Goal: Information Seeking & Learning: Learn about a topic

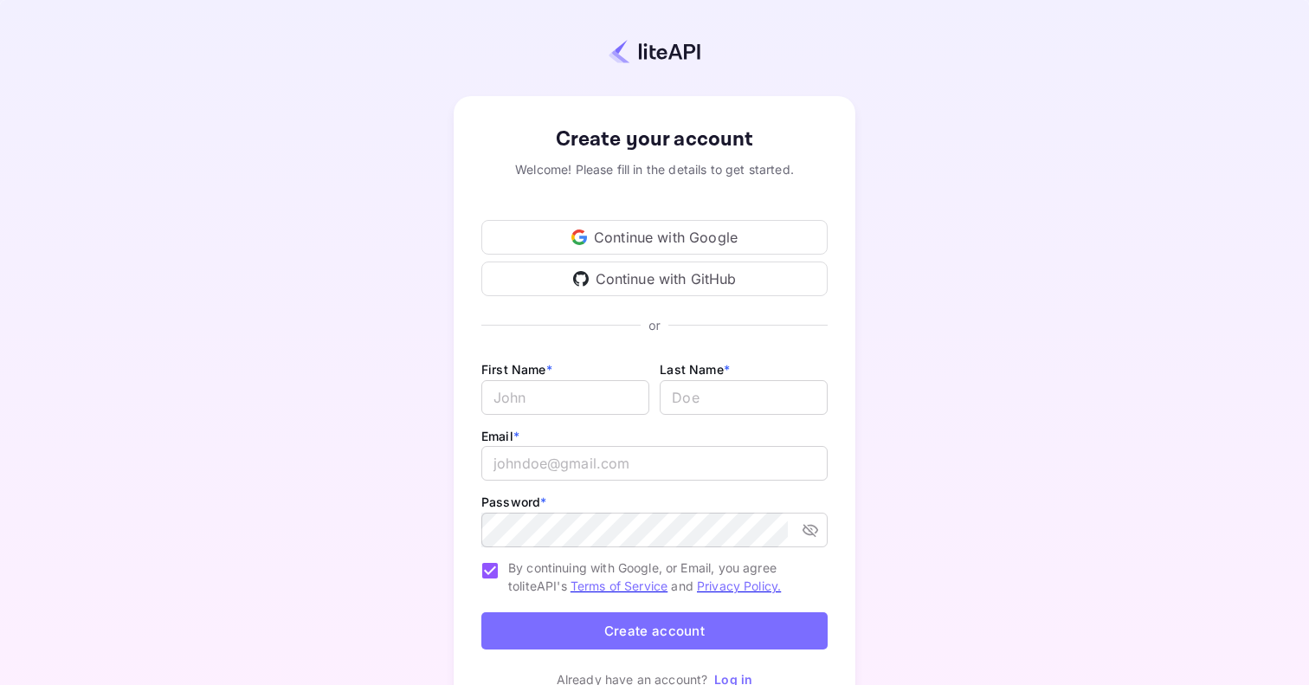
click at [569, 244] on div "Continue with Google" at bounding box center [654, 237] width 346 height 35
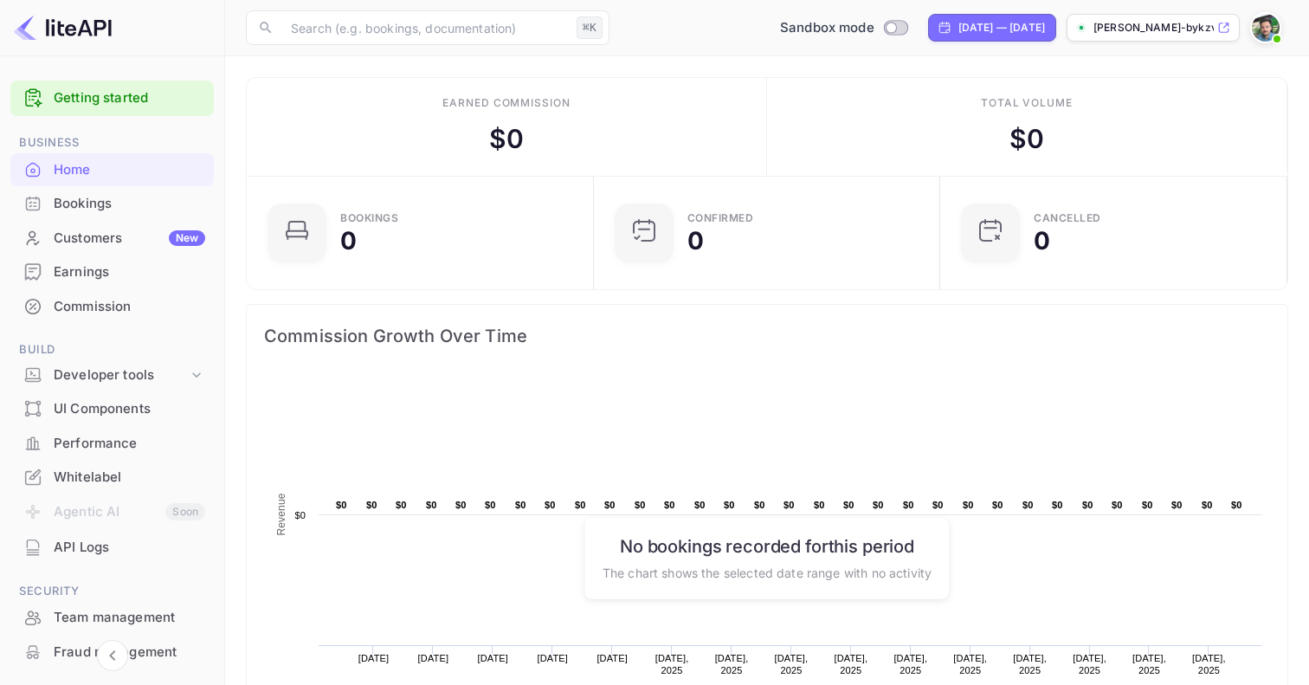
scroll to position [1, 1]
click at [873, 30] on input "Switch to Production mode" at bounding box center [890, 27] width 35 height 11
checkbox input "false"
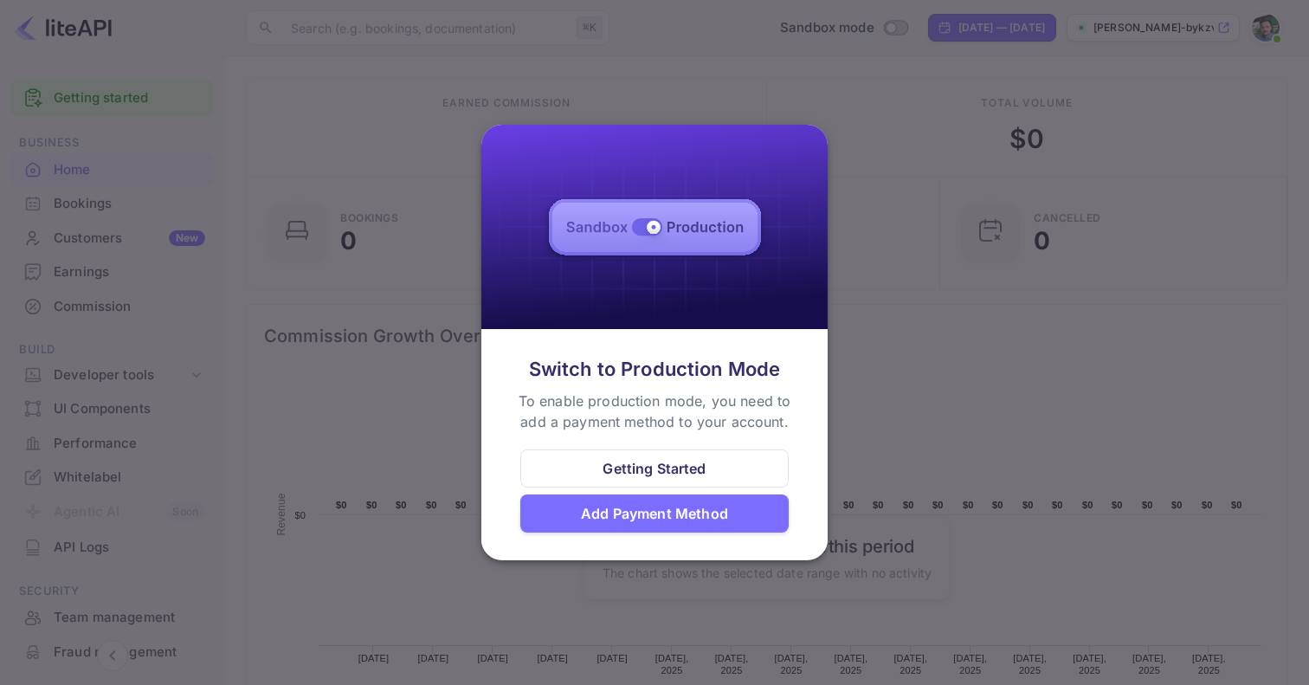
click at [756, 86] on div at bounding box center [654, 342] width 1309 height 685
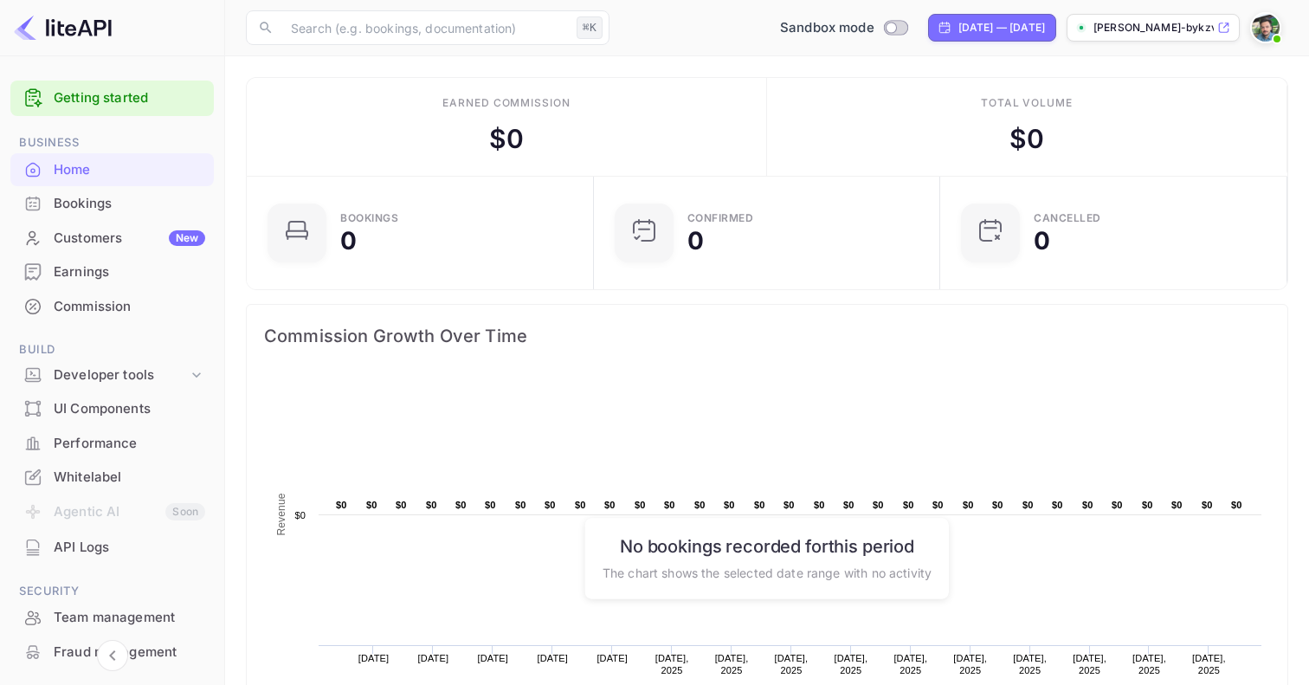
click at [82, 208] on div "Bookings" at bounding box center [129, 204] width 151 height 20
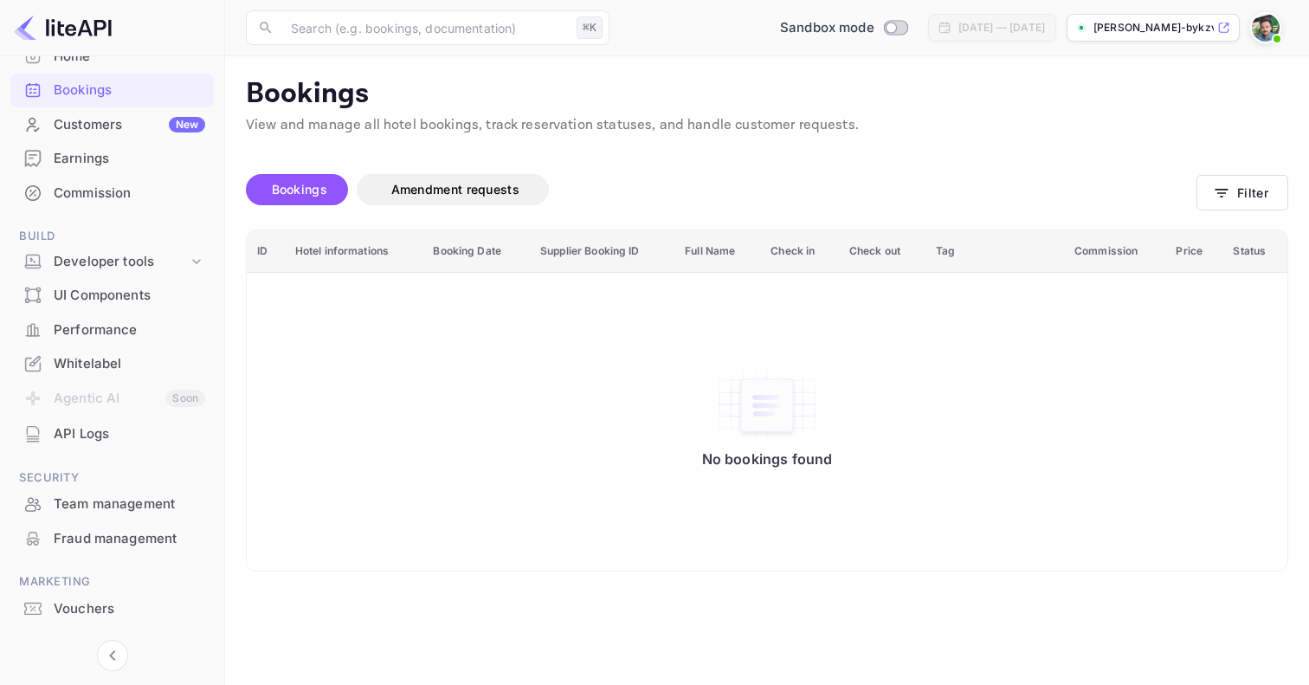
scroll to position [119, 0]
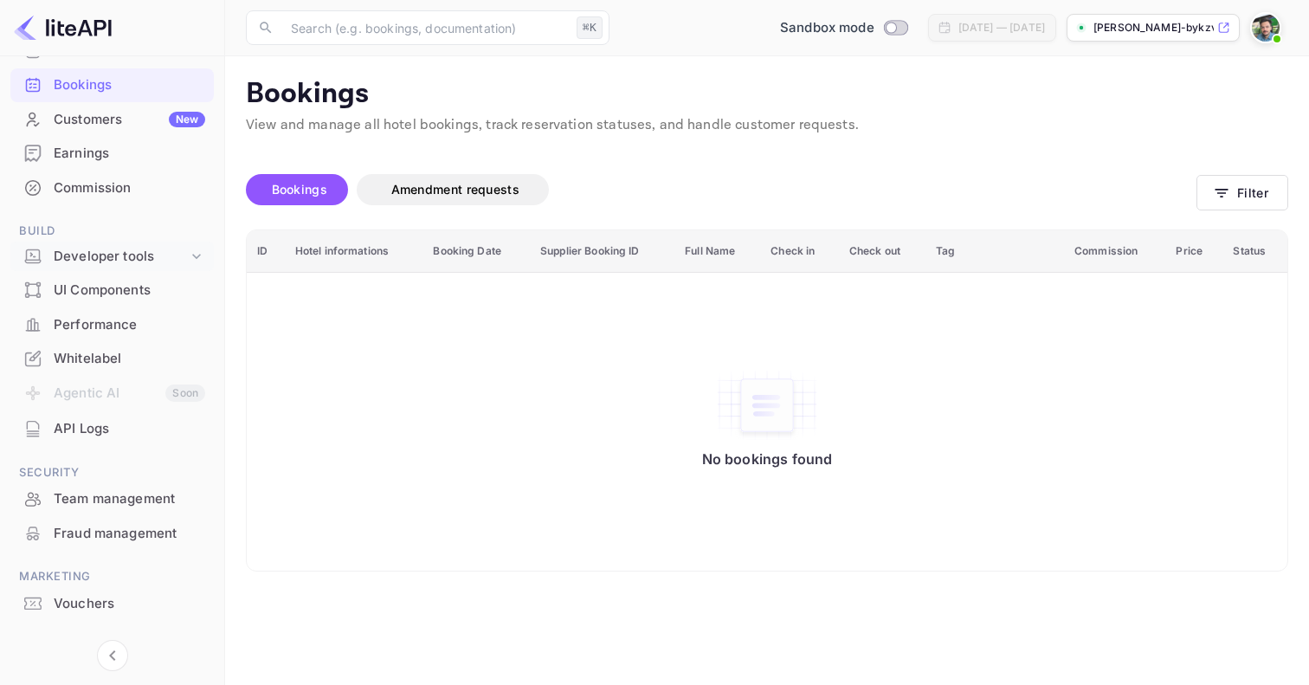
click at [190, 257] on icon at bounding box center [196, 256] width 17 height 17
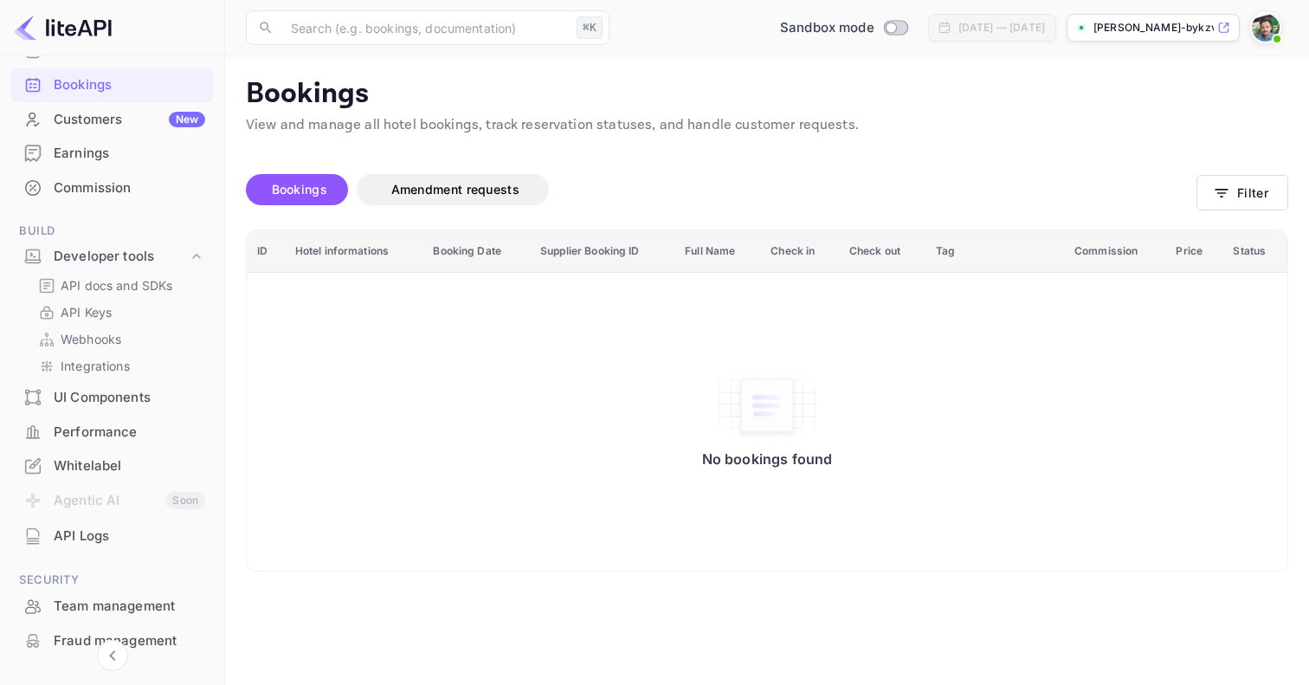
click at [113, 396] on div "UI Components" at bounding box center [129, 398] width 151 height 20
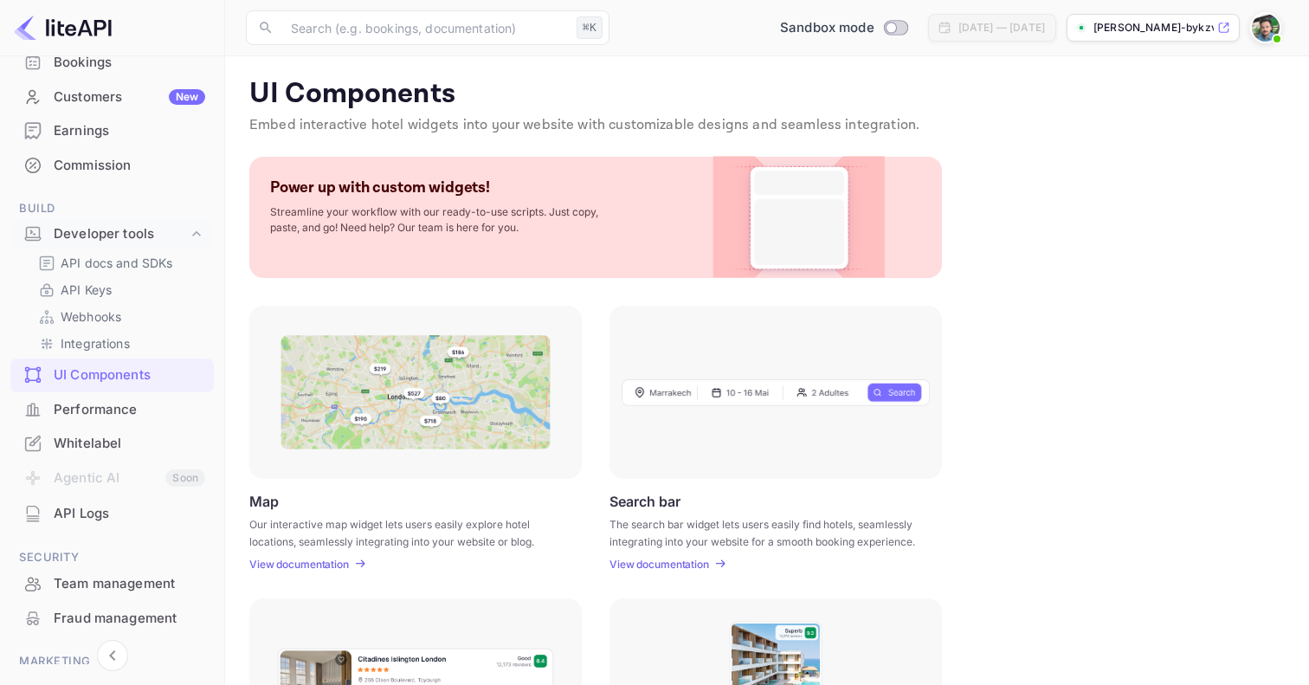
scroll to position [138, 0]
click at [76, 292] on p "API Keys" at bounding box center [86, 293] width 51 height 18
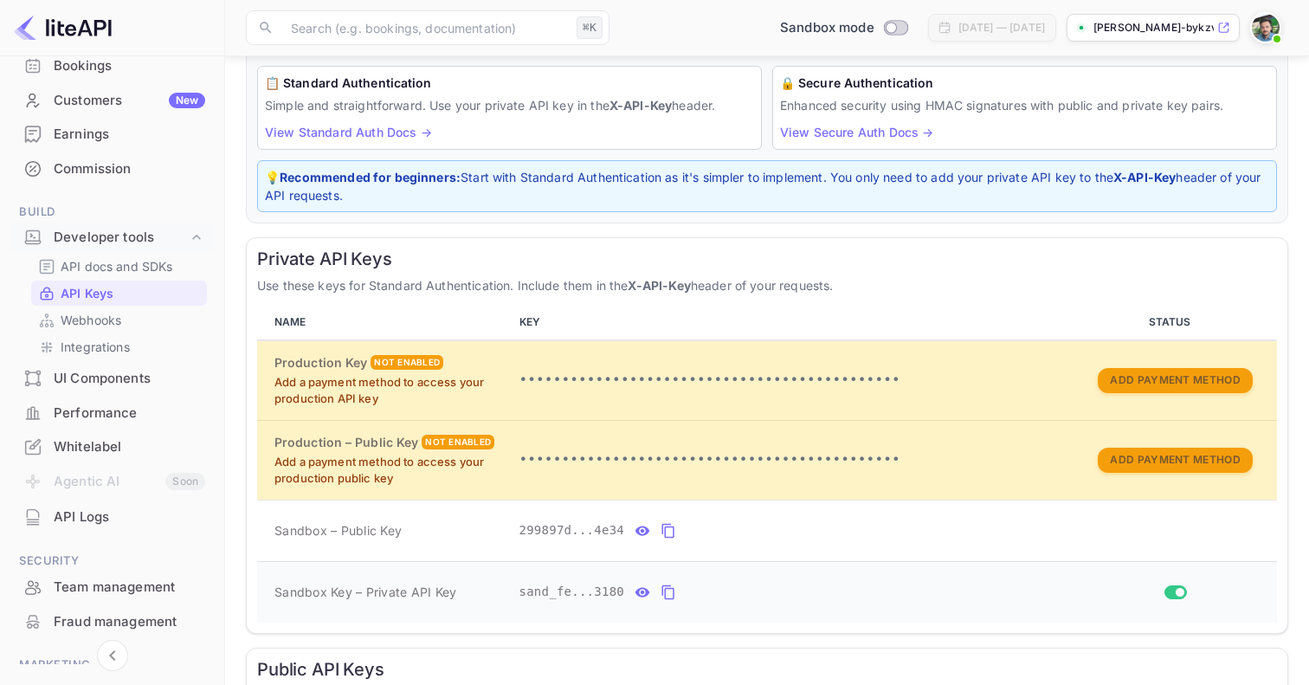
scroll to position [341, 0]
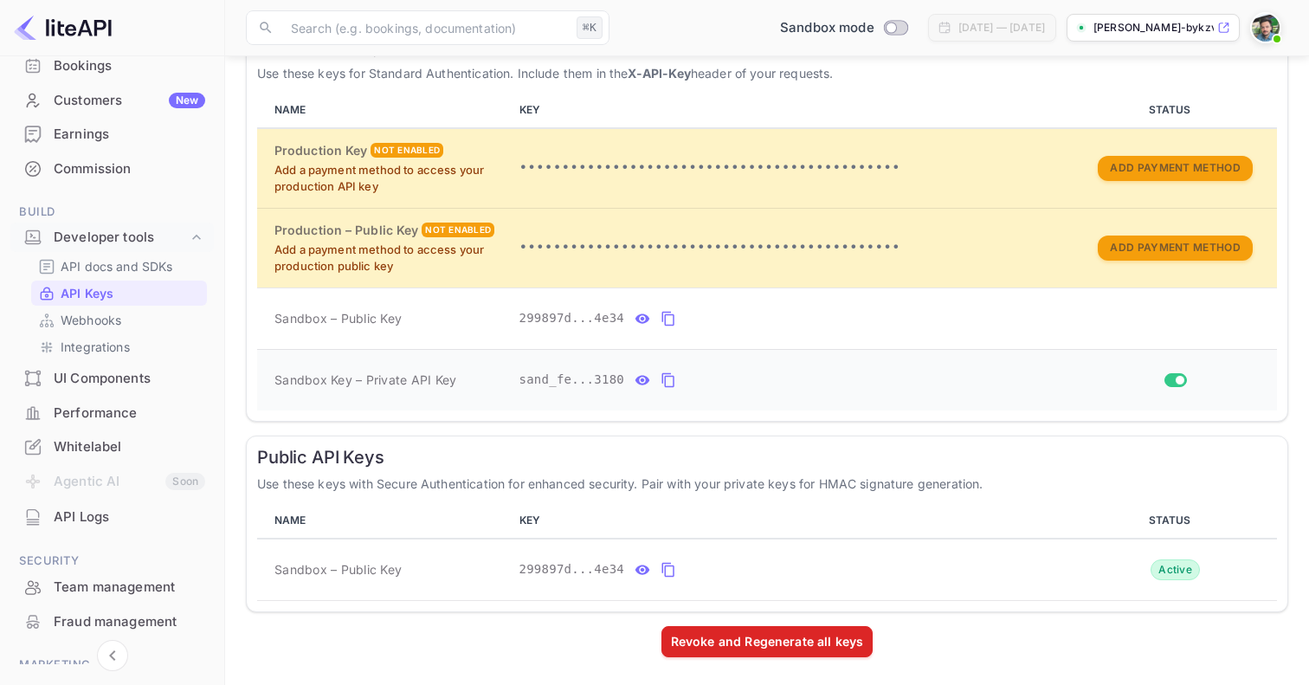
click at [646, 383] on icon "private api keys table" at bounding box center [642, 380] width 16 height 21
click at [860, 374] on button "private api keys table" at bounding box center [870, 380] width 23 height 28
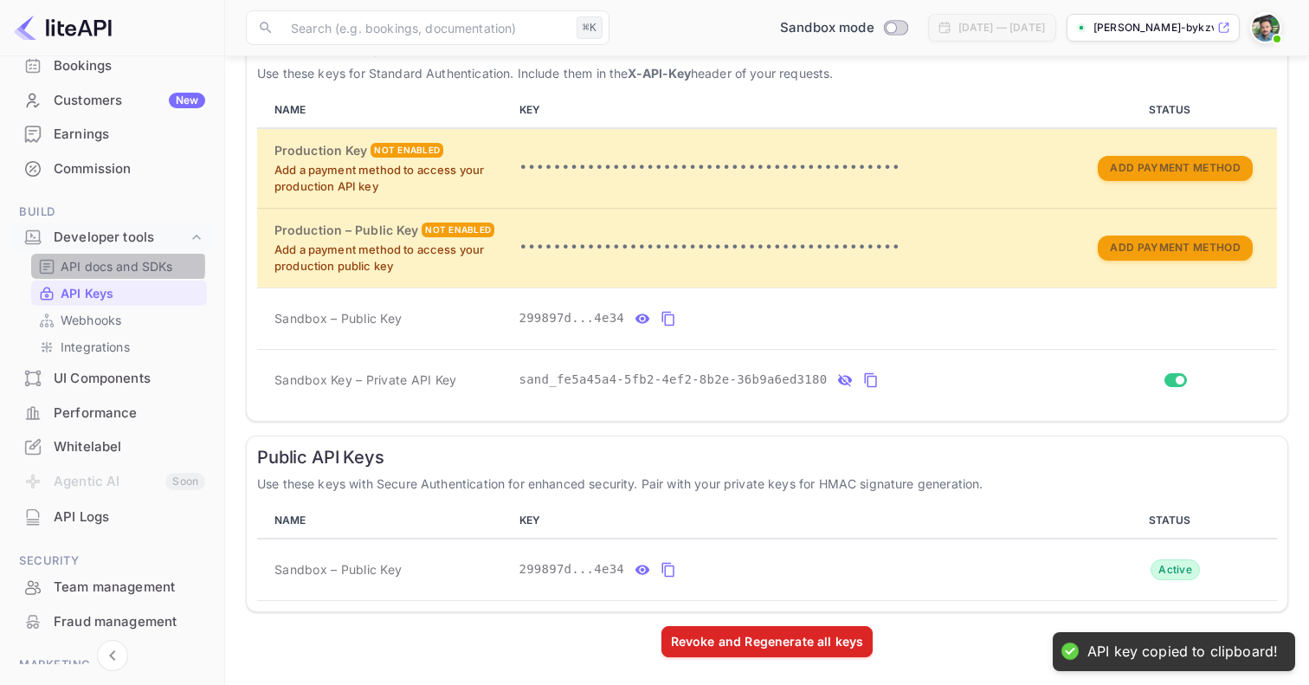
click at [96, 266] on p "API docs and SDKs" at bounding box center [117, 266] width 113 height 18
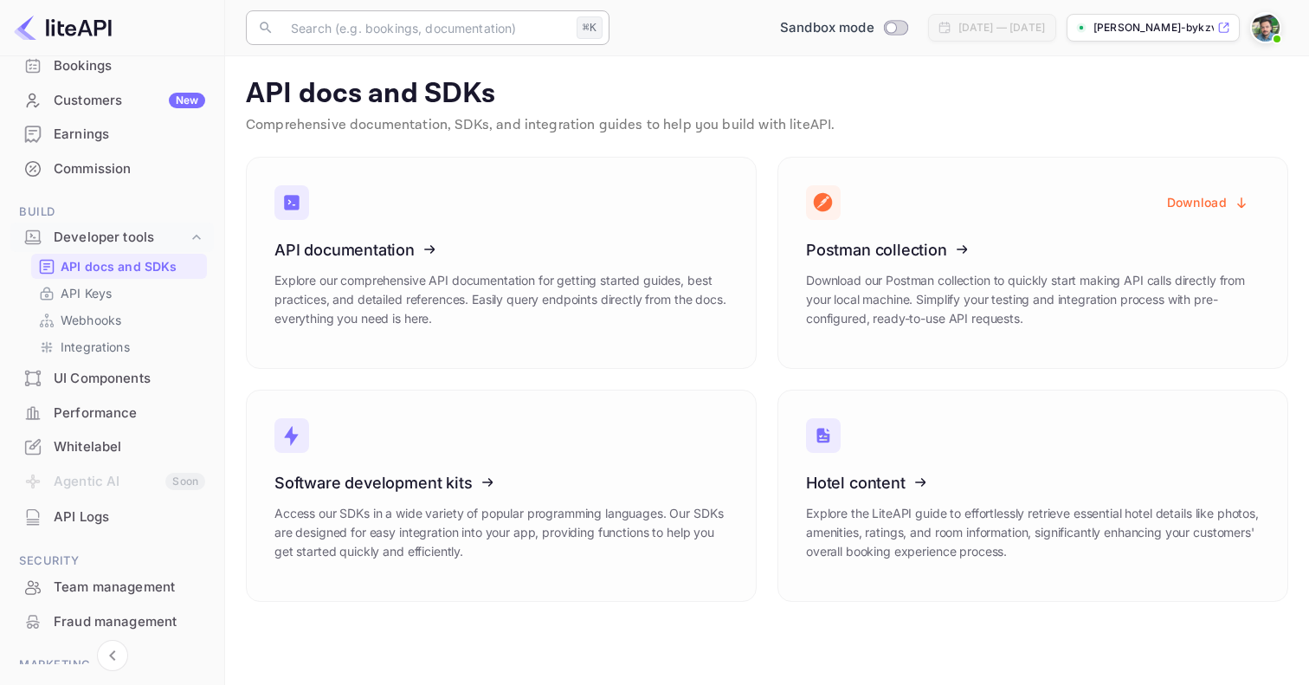
click at [447, 33] on input "text" at bounding box center [424, 27] width 289 height 35
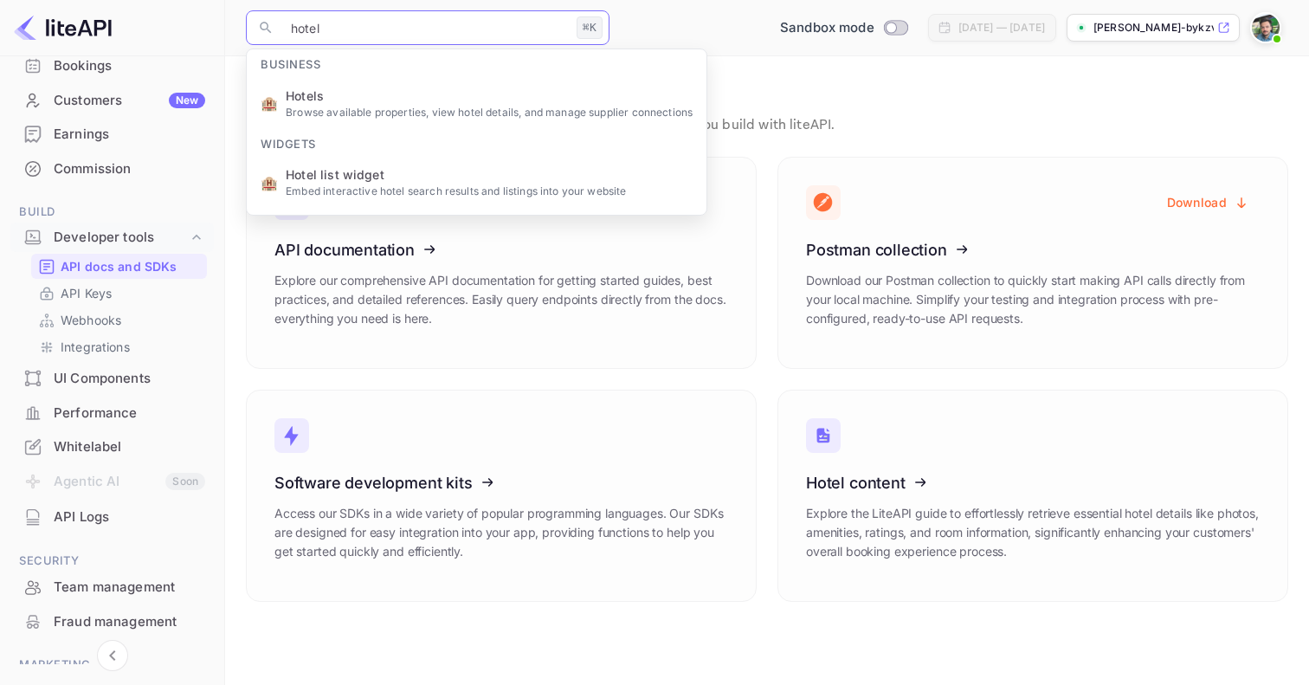
type input "hotels"
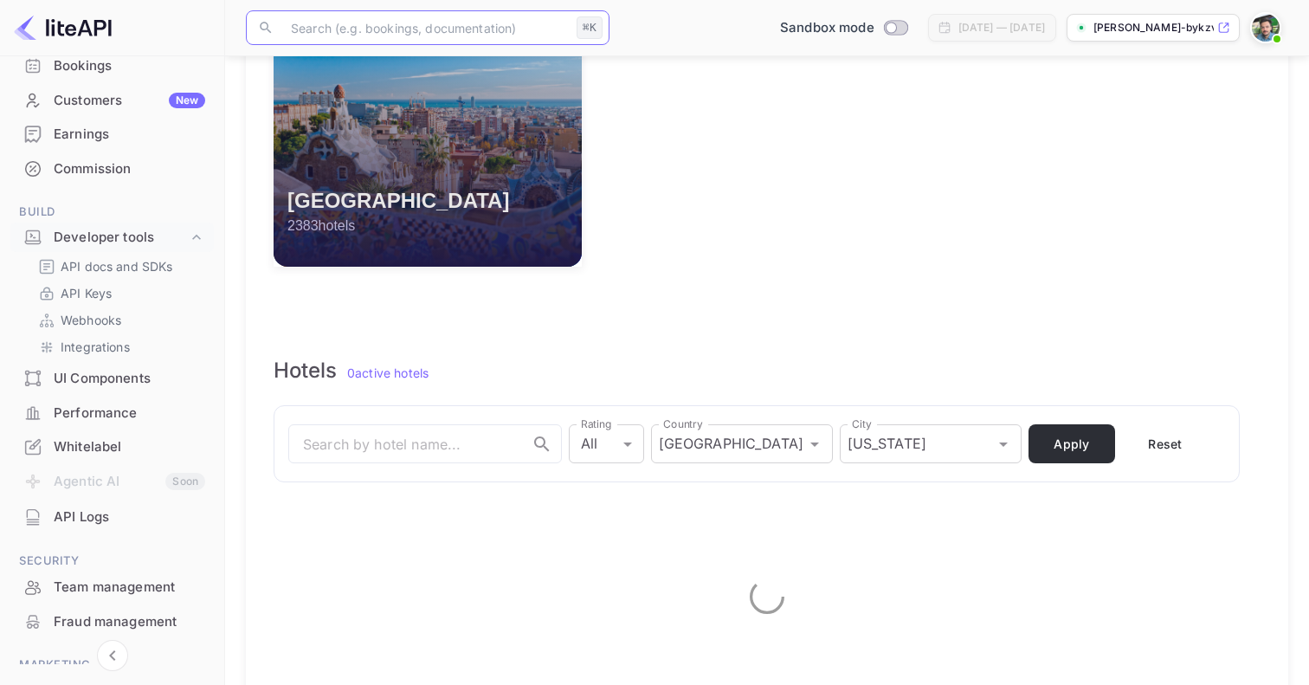
scroll to position [768, 0]
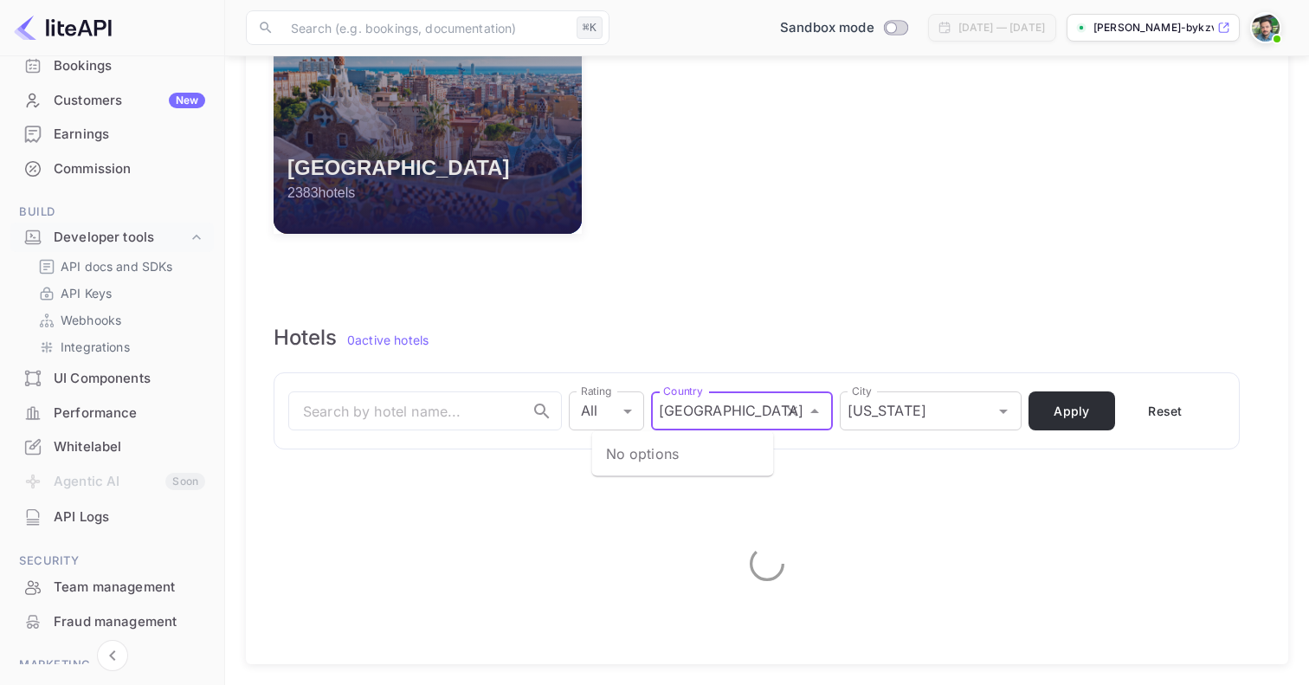
click at [654, 399] on input "[GEOGRAPHIC_DATA]" at bounding box center [742, 411] width 176 height 33
click at [843, 410] on input "[US_STATE]" at bounding box center [931, 411] width 176 height 33
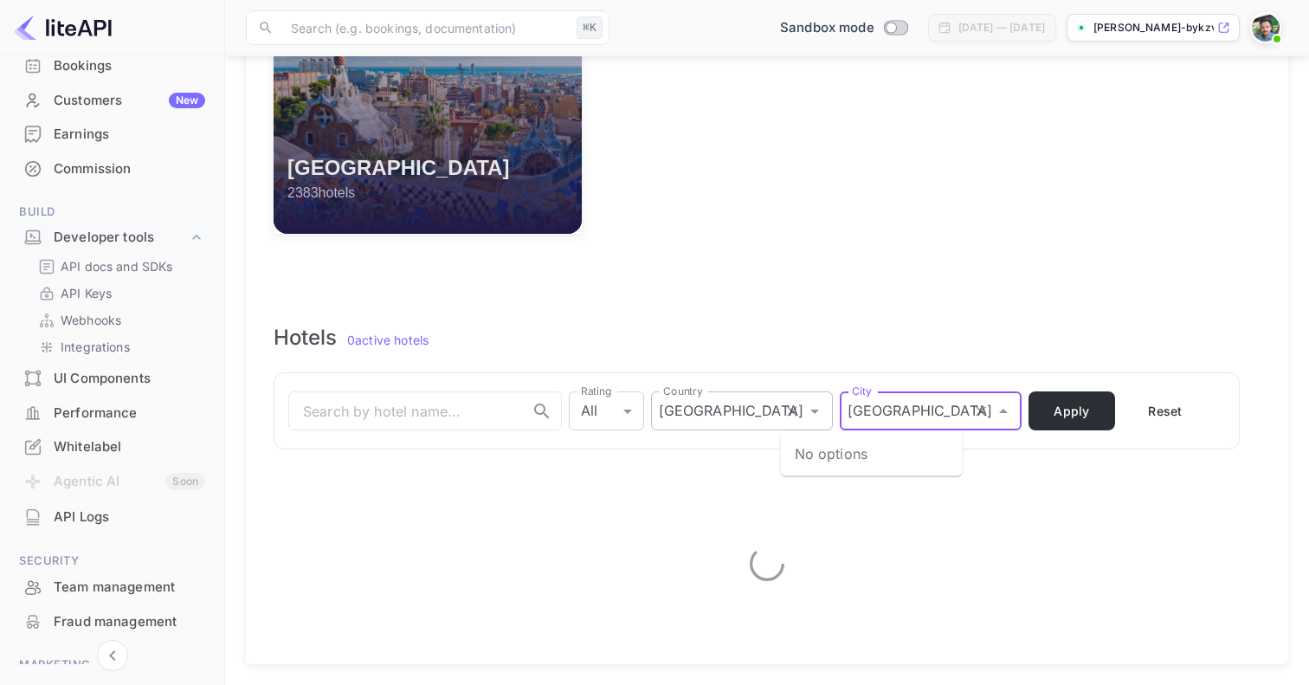
type input "[US_STATE]"
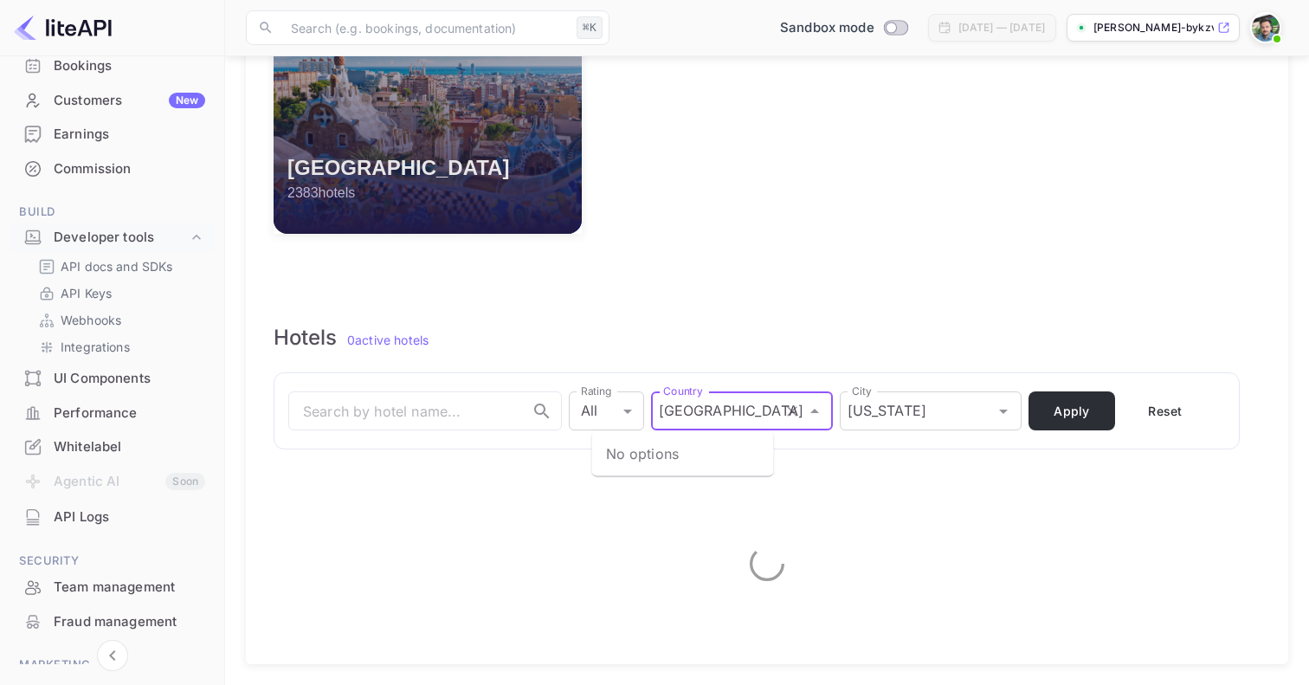
click at [717, 414] on input "[GEOGRAPHIC_DATA]" at bounding box center [742, 411] width 176 height 33
click at [648, 342] on div "Hotels 0 active hotels" at bounding box center [767, 320] width 1042 height 76
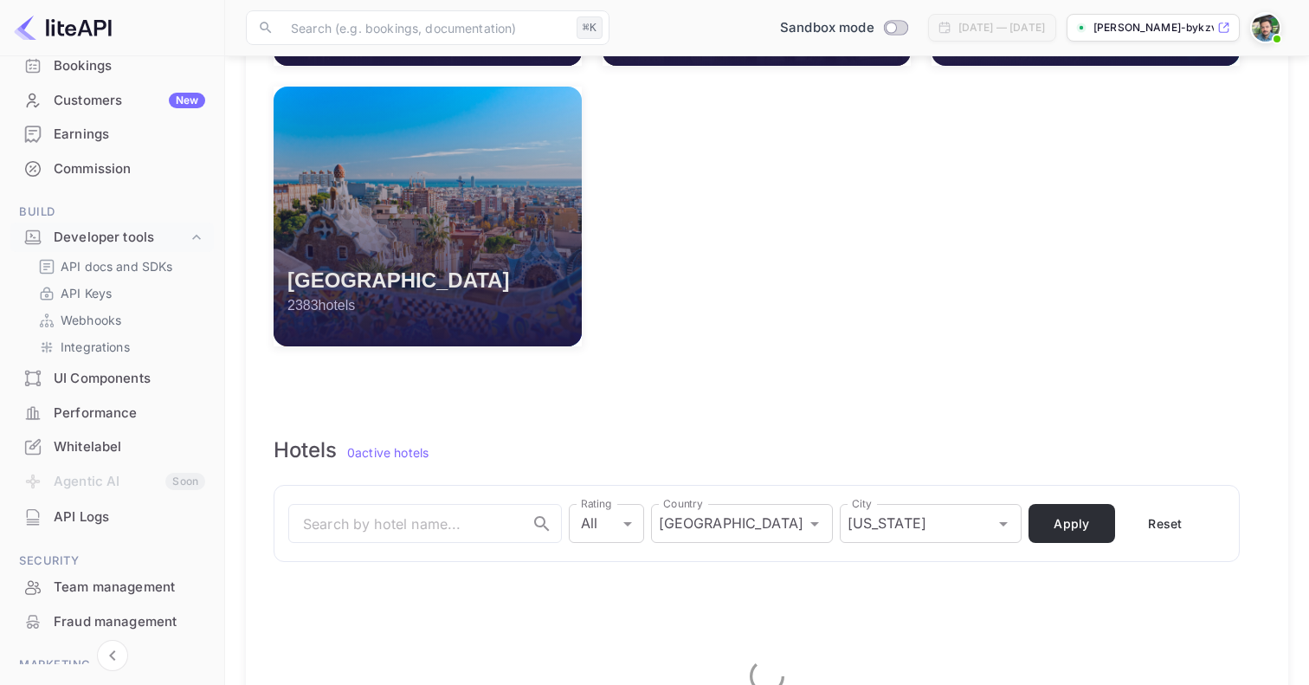
scroll to position [654, 0]
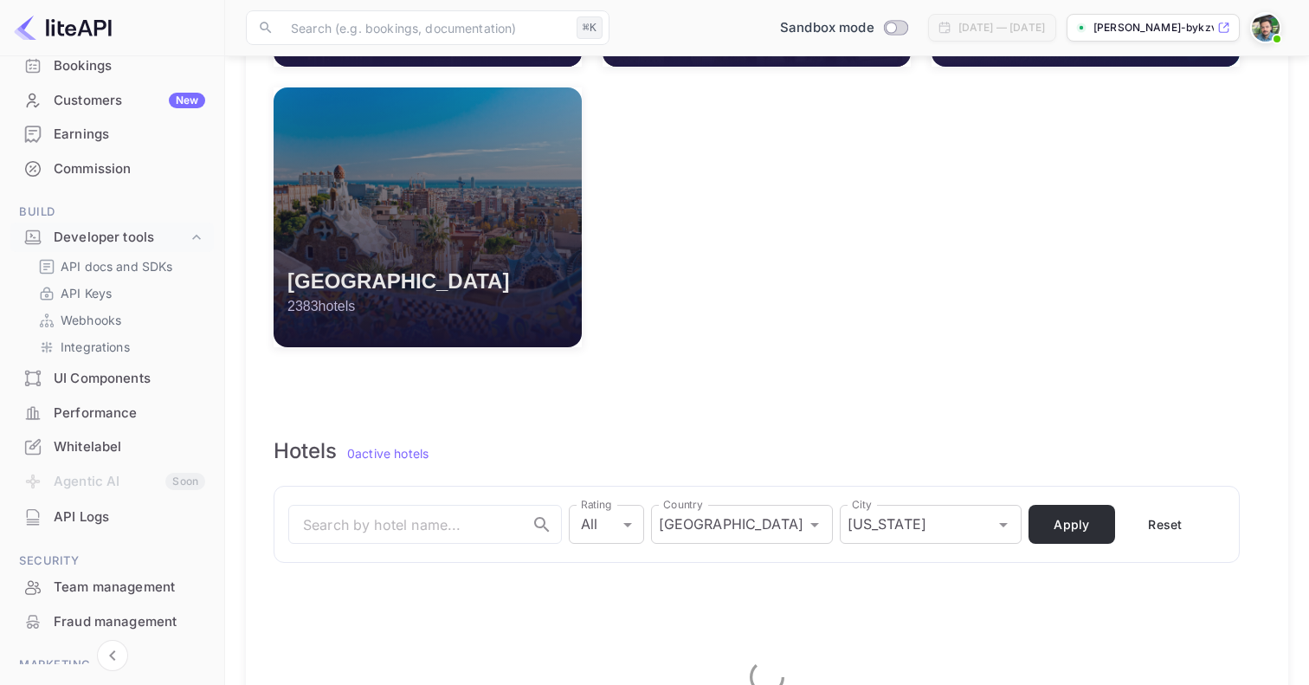
click at [349, 284] on h3 "[GEOGRAPHIC_DATA]" at bounding box center [398, 281] width 222 height 24
type input "Spain"
type input "[GEOGRAPHIC_DATA]"
click at [344, 257] on div "Barcelona 2383 hotels" at bounding box center [427, 217] width 308 height 260
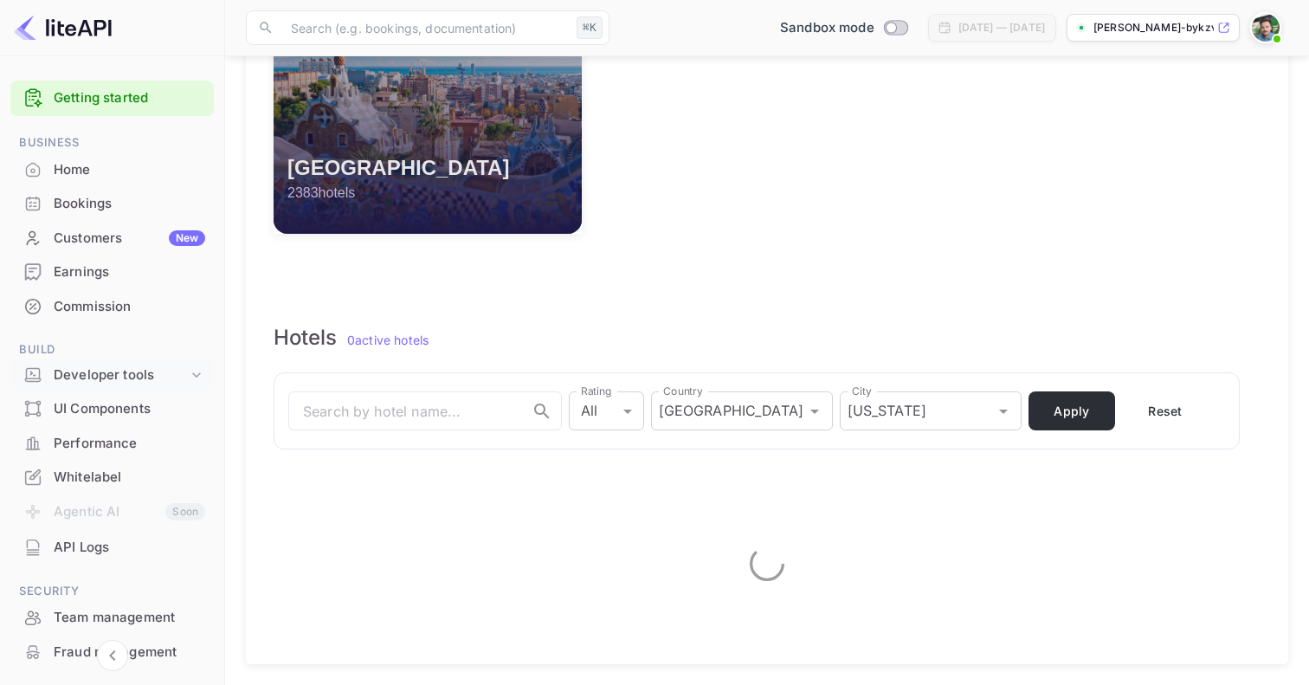
click at [190, 377] on icon at bounding box center [196, 374] width 17 height 17
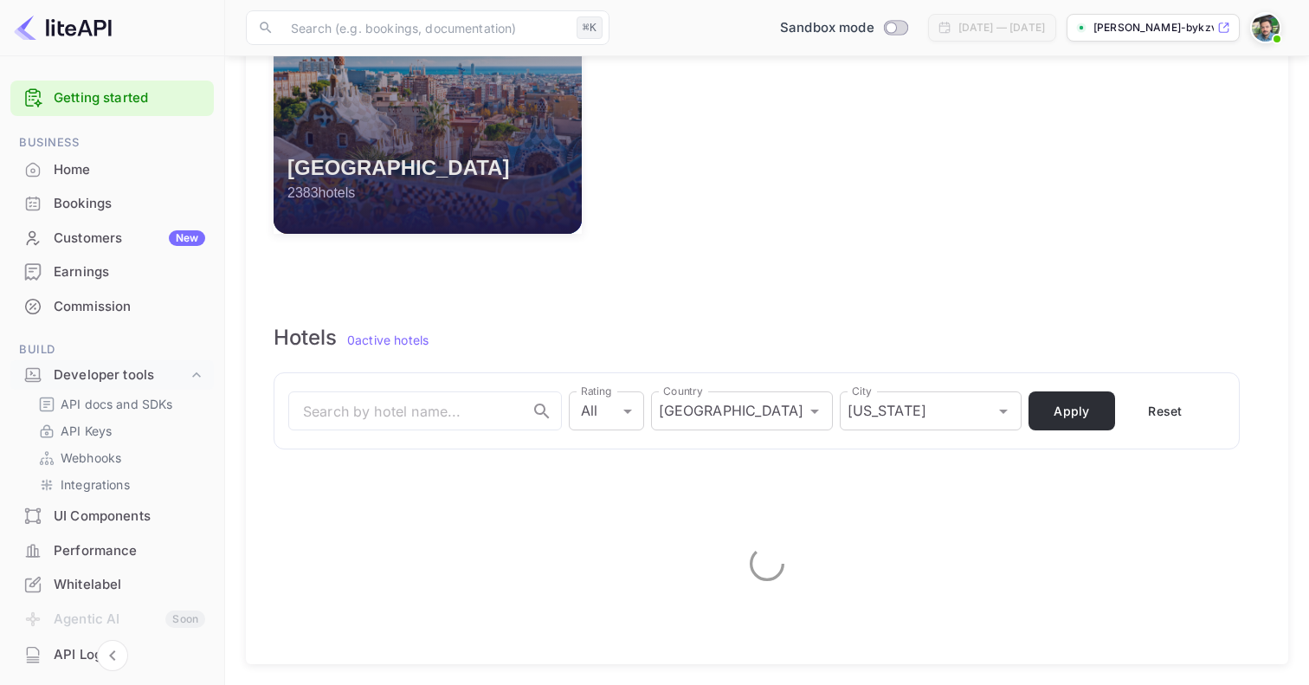
click at [565, 347] on div "Hotels 0 active hotels" at bounding box center [767, 320] width 1042 height 76
click at [1028, 402] on button "Apply" at bounding box center [1071, 410] width 87 height 39
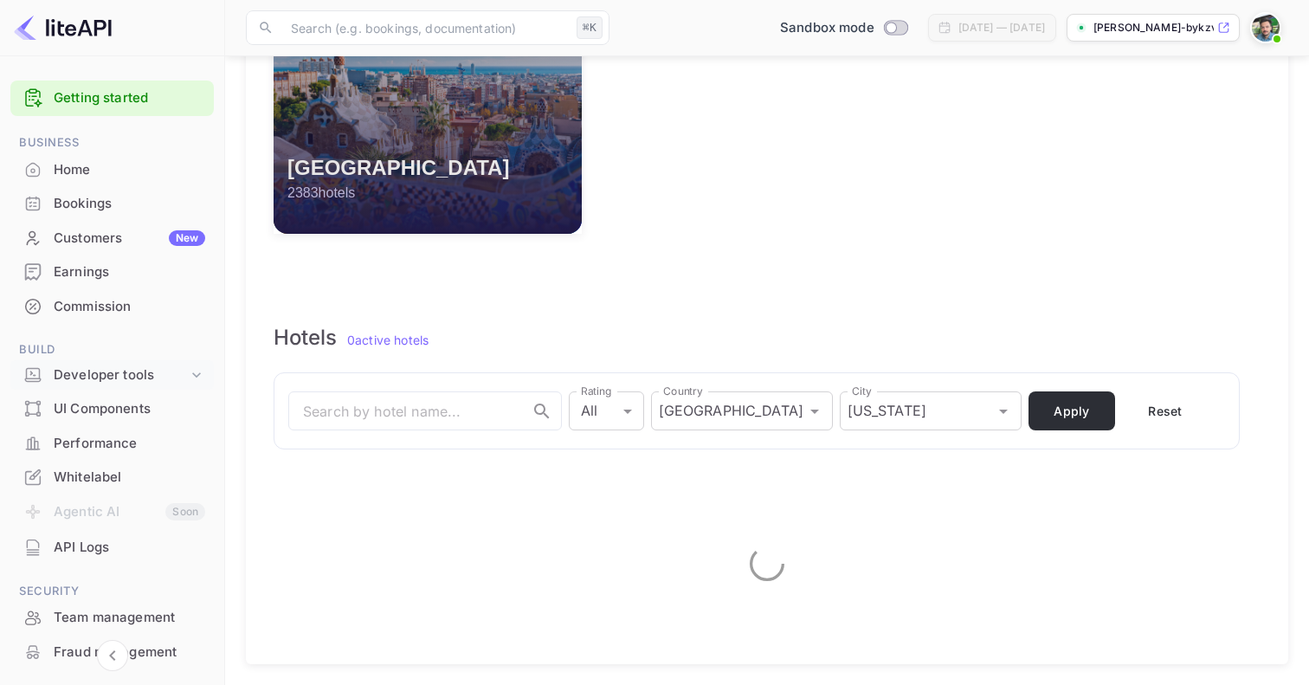
click at [132, 368] on div "Developer tools" at bounding box center [121, 375] width 134 height 20
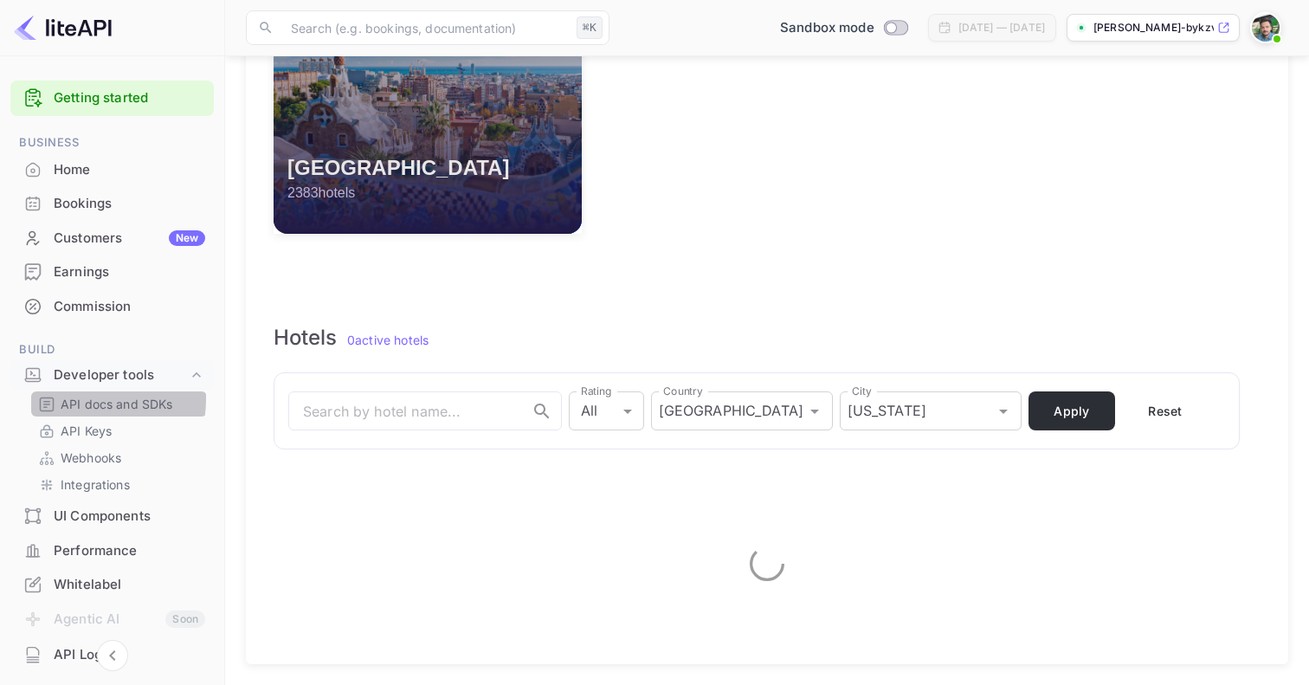
click at [86, 399] on p "API docs and SDKs" at bounding box center [117, 404] width 113 height 18
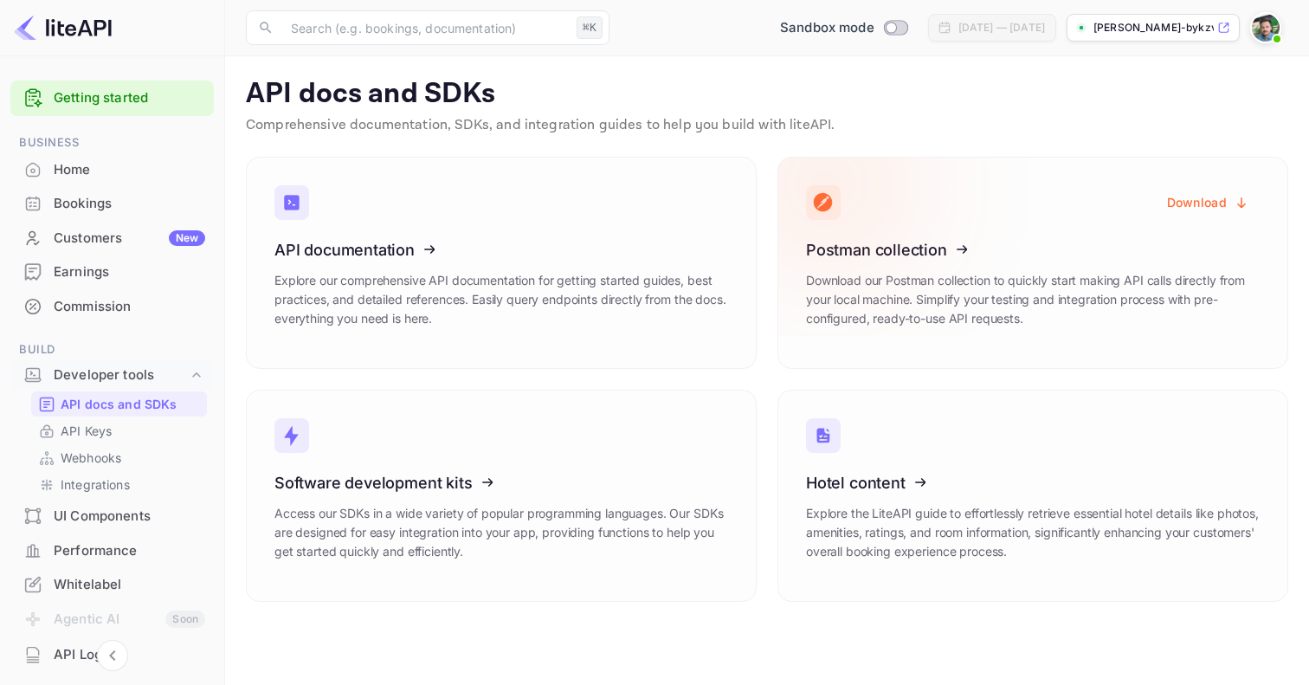
click at [886, 262] on icon at bounding box center [912, 247] width 269 height 178
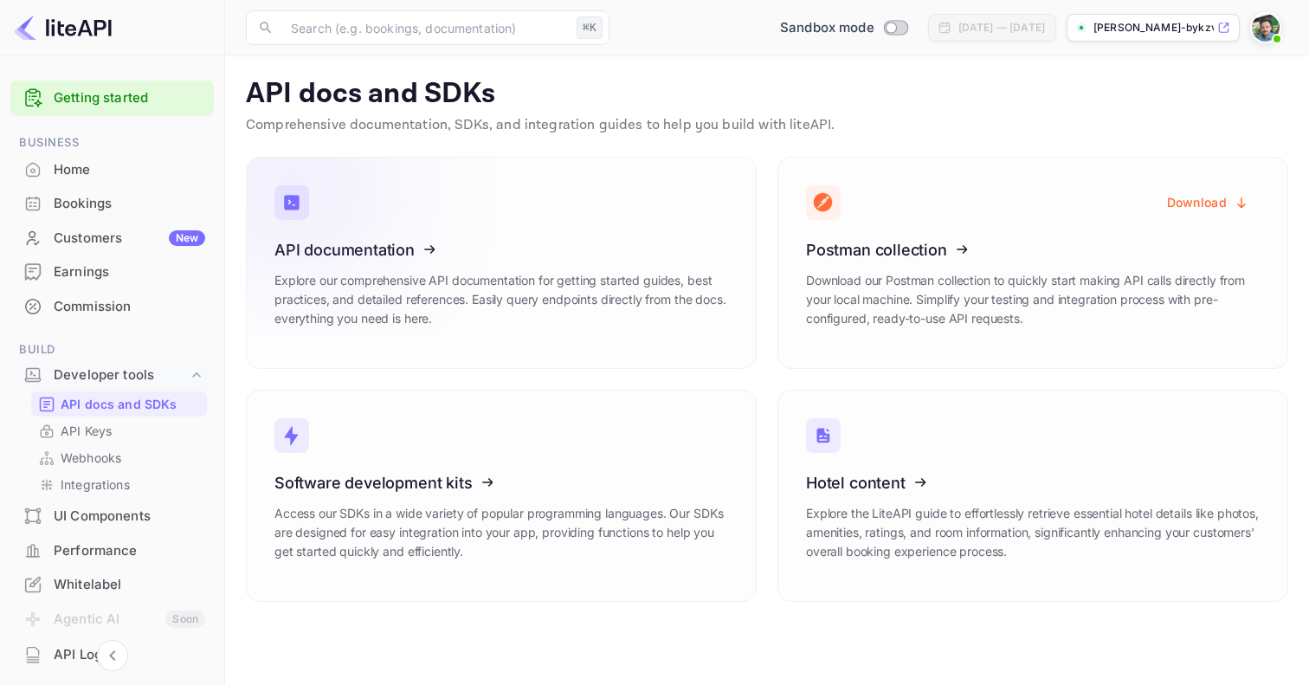
click at [341, 249] on icon at bounding box center [381, 247] width 269 height 178
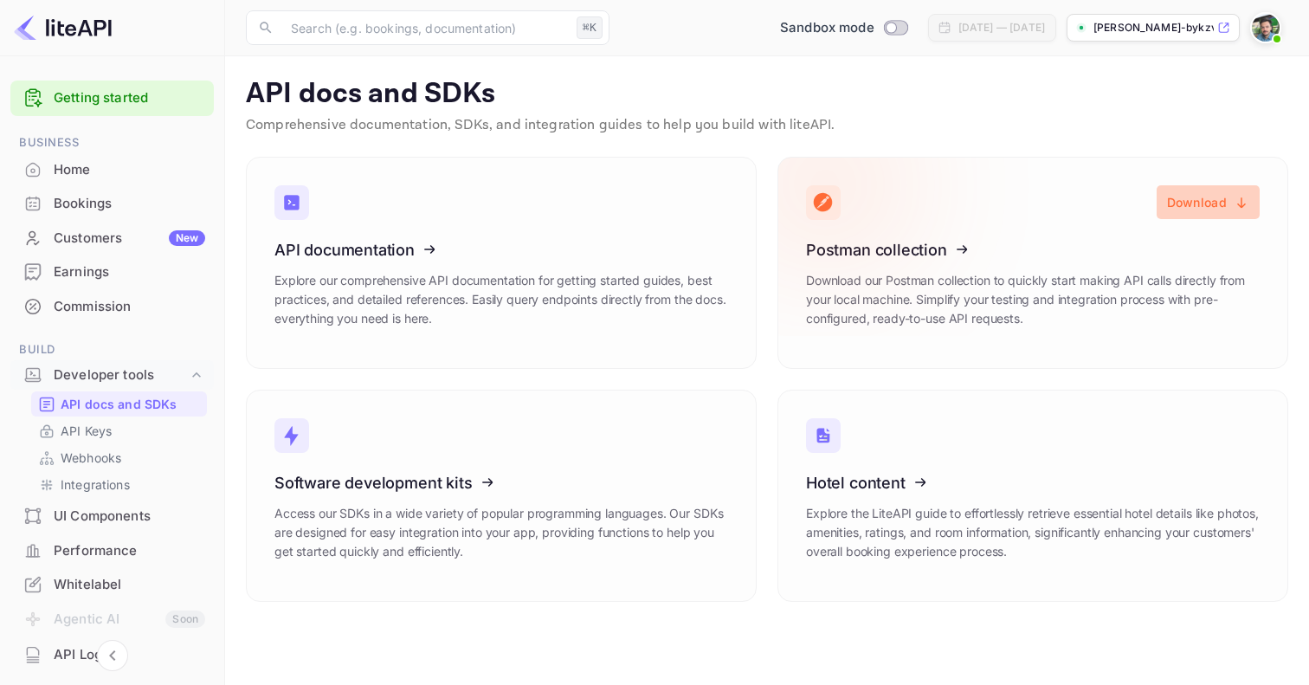
click at [1187, 202] on button "Download" at bounding box center [1207, 202] width 103 height 34
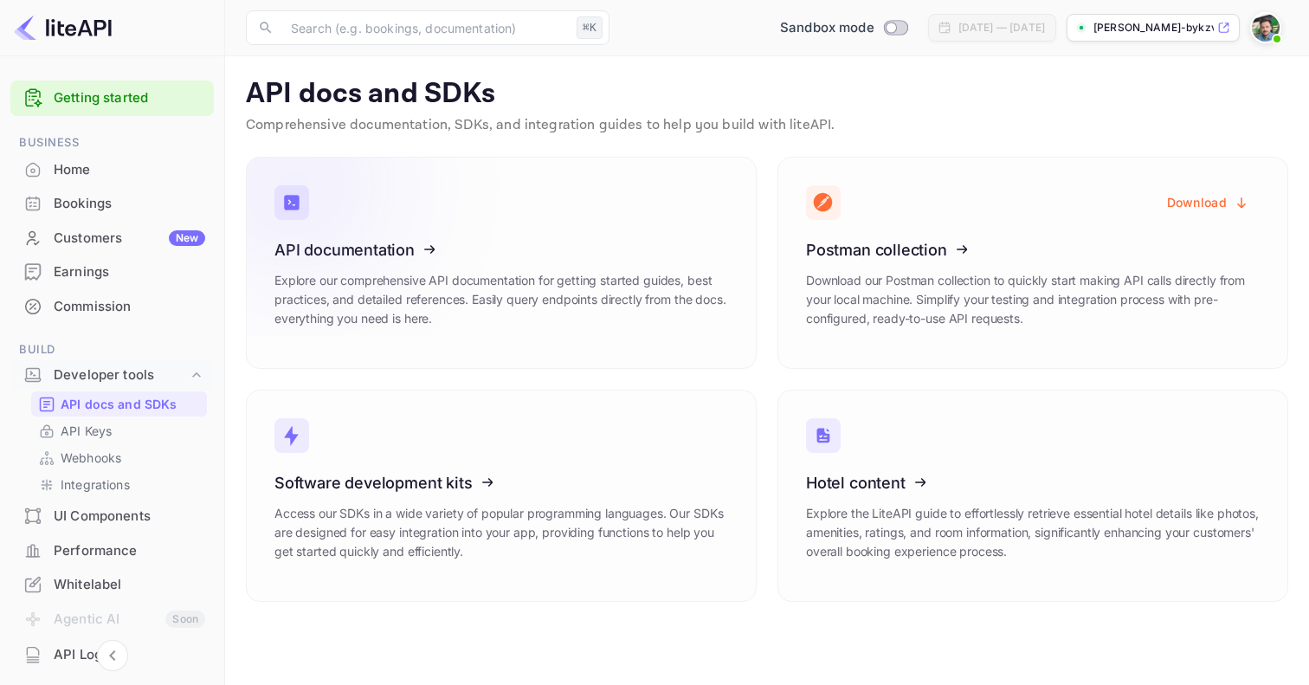
click at [370, 289] on icon at bounding box center [381, 247] width 269 height 178
